Goal: Information Seeking & Learning: Learn about a topic

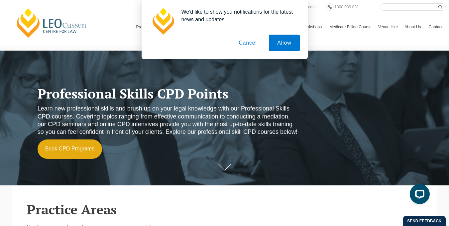
click at [241, 44] on button "Cancel" at bounding box center [248, 43] width 35 height 17
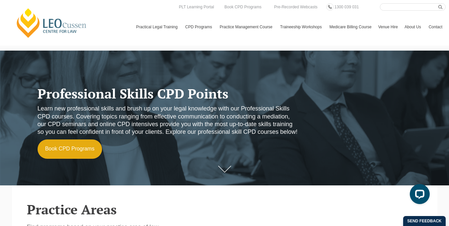
click at [225, 168] on icon at bounding box center [224, 169] width 13 height 7
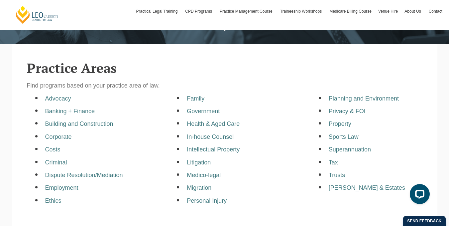
scroll to position [158, 0]
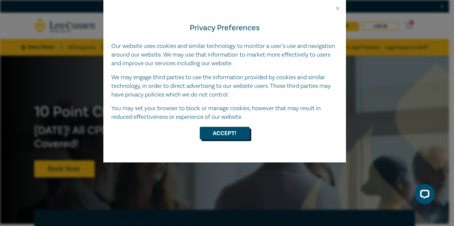
click at [233, 135] on button "Accept!" at bounding box center [225, 133] width 50 height 13
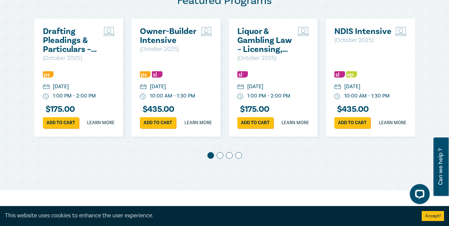
scroll to position [368, 0]
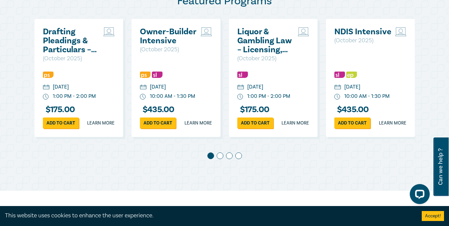
click at [220, 159] on span at bounding box center [220, 155] width 7 height 7
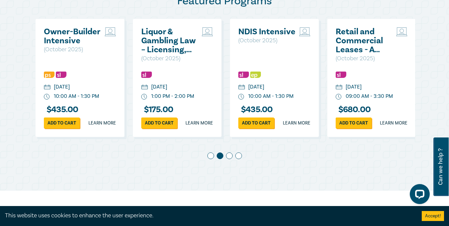
scroll to position [0, 97]
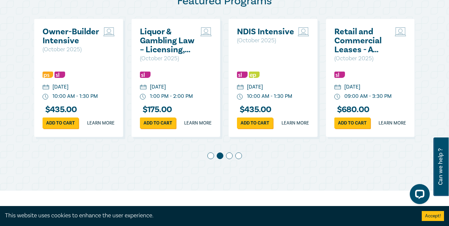
click at [220, 159] on span at bounding box center [220, 155] width 7 height 7
click at [230, 159] on span at bounding box center [229, 155] width 7 height 7
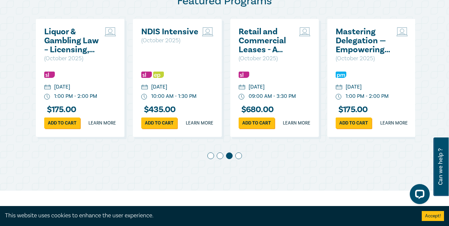
scroll to position [0, 195]
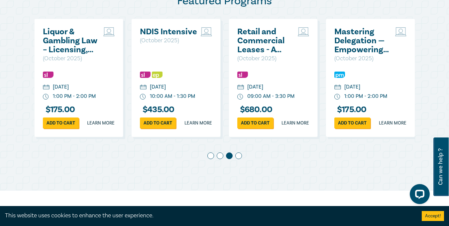
click at [242, 162] on div at bounding box center [224, 156] width 381 height 9
click at [239, 159] on span at bounding box center [238, 155] width 7 height 7
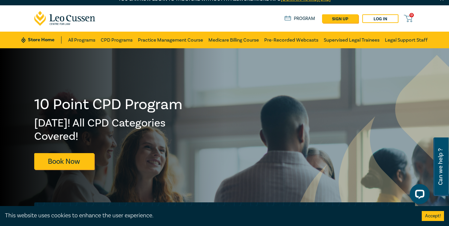
scroll to position [0, 0]
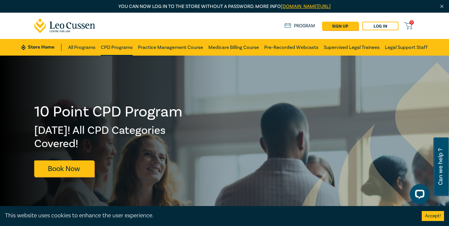
click at [119, 46] on link "CPD Programs" at bounding box center [117, 47] width 32 height 17
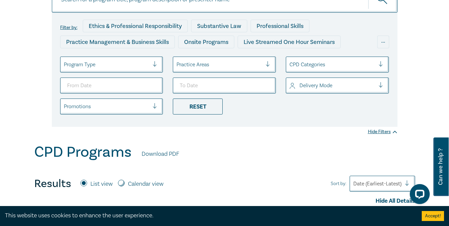
scroll to position [122, 0]
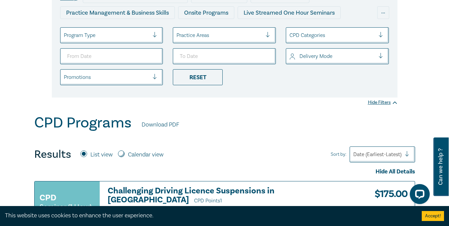
click at [381, 37] on div at bounding box center [384, 35] width 10 height 7
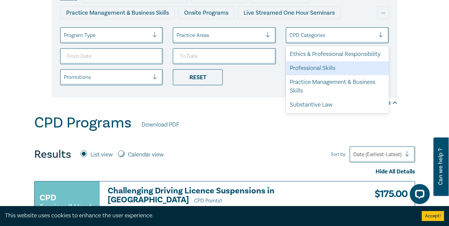
click at [367, 65] on div "Professional Skills" at bounding box center [337, 68] width 103 height 14
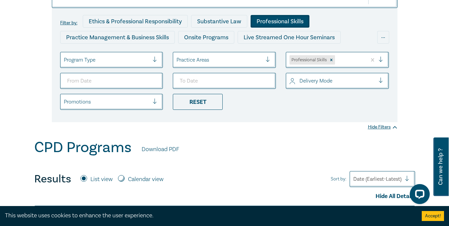
scroll to position [222, 0]
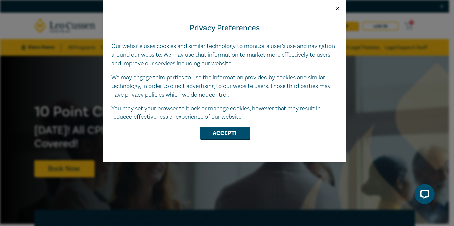
click at [340, 5] on button "Close" at bounding box center [338, 8] width 6 height 6
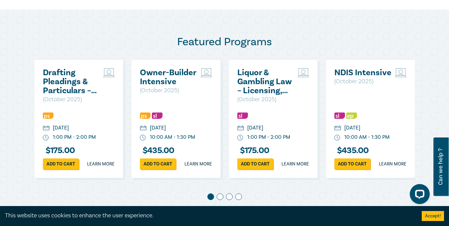
scroll to position [334, 0]
